Goal: Task Accomplishment & Management: Manage account settings

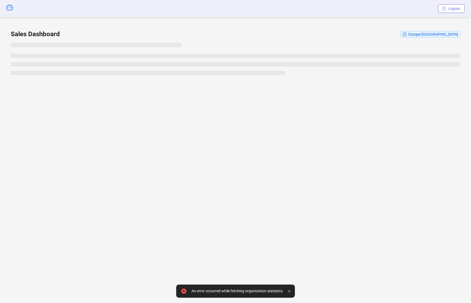
click at [446, 10] on span "button" at bounding box center [444, 8] width 4 height 4
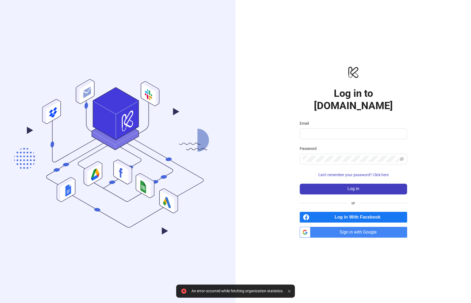
click at [362, 212] on span "Log in With Facebook" at bounding box center [360, 217] width 96 height 11
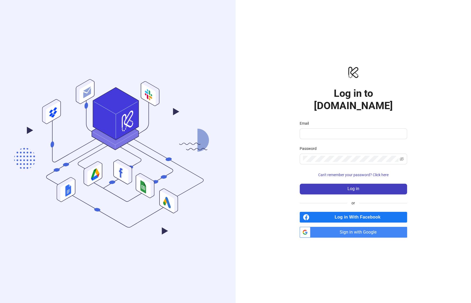
click at [367, 212] on span "Log in With Facebook" at bounding box center [360, 217] width 96 height 11
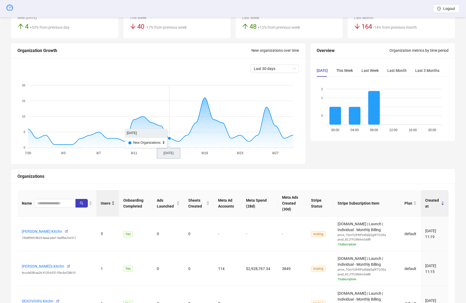
scroll to position [63, 0]
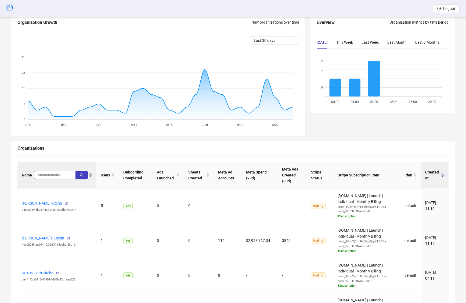
click at [48, 171] on span at bounding box center [55, 175] width 42 height 9
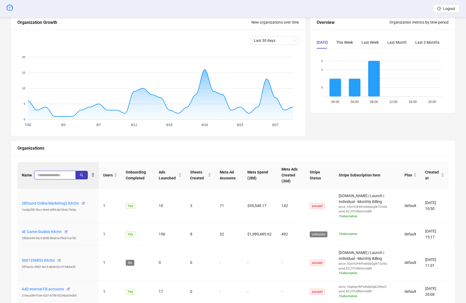
click at [48, 176] on input "search" at bounding box center [52, 175] width 31 height 6
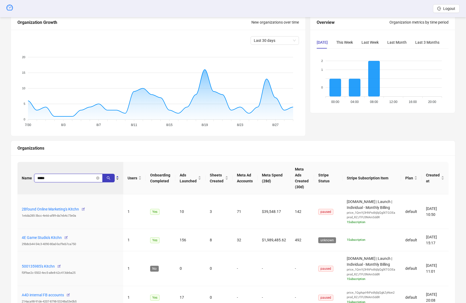
type input "*****"
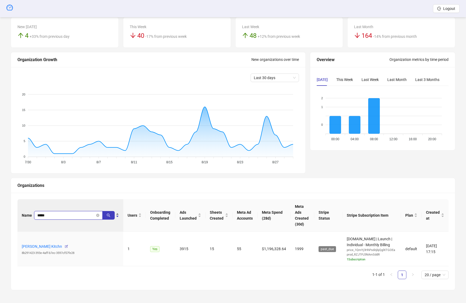
scroll to position [25, 0]
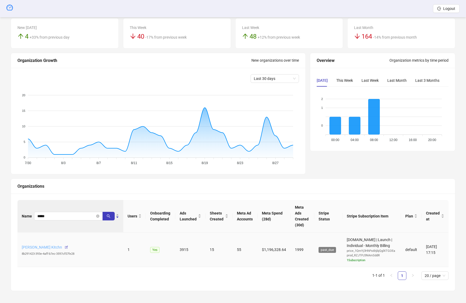
click at [45, 245] on link "[PERSON_NAME] Kitchn" at bounding box center [42, 247] width 40 height 4
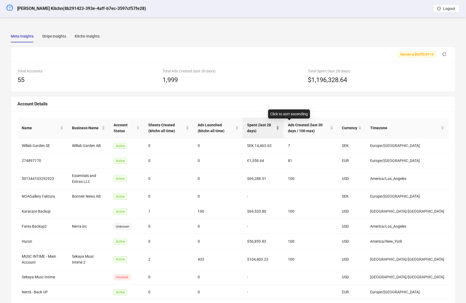
click at [275, 123] on span "Spent (last 28 days)" at bounding box center [261, 128] width 28 height 12
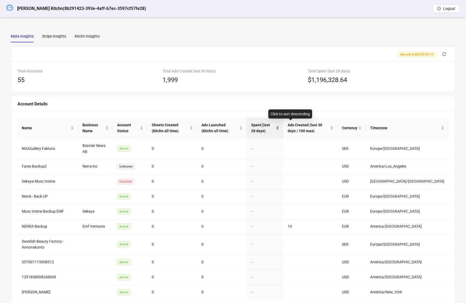
click at [275, 123] on span "Spent (last 28 days)" at bounding box center [263, 128] width 24 height 12
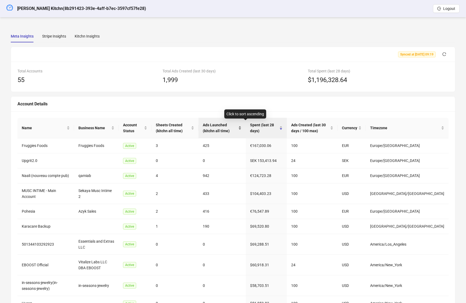
click at [230, 124] on span "Ads Launched (kitchn all time)" at bounding box center [220, 128] width 34 height 12
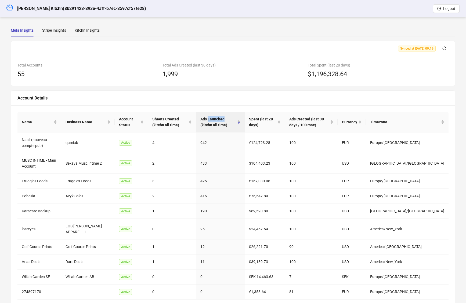
scroll to position [14, 0]
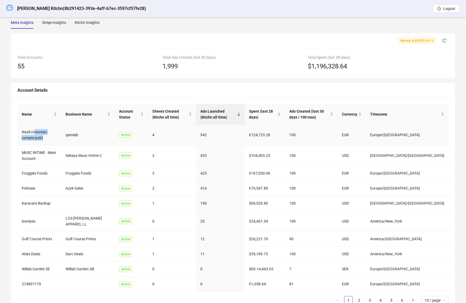
drag, startPoint x: 35, startPoint y: 139, endPoint x: 38, endPoint y: 137, distance: 3.1
click at [36, 139] on td "Naali (nouveau compte pub)" at bounding box center [39, 135] width 44 height 21
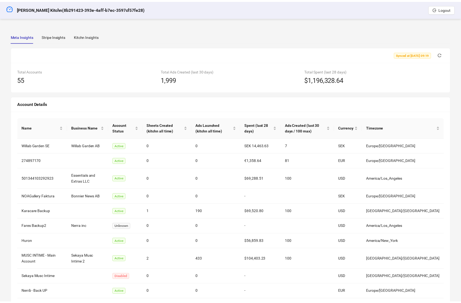
scroll to position [14, 0]
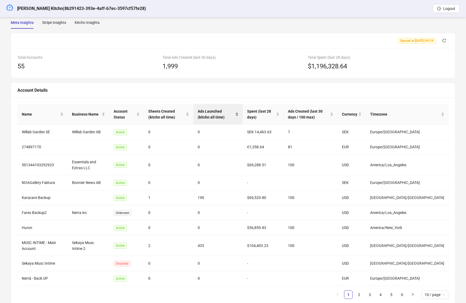
click at [227, 108] on span "Ads Launched (kitchn all time)" at bounding box center [216, 114] width 37 height 12
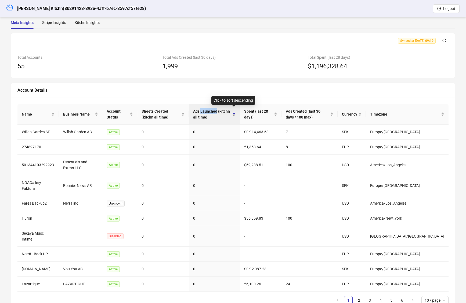
click at [227, 108] on span "Ads Launched (kitchn all time)" at bounding box center [212, 114] width 38 height 12
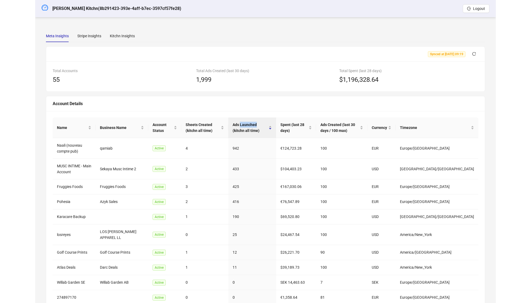
scroll to position [0, 0]
